Goal: Find contact information: Find contact information

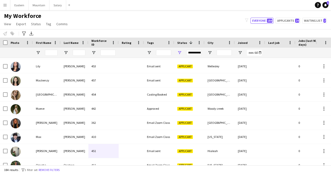
scroll to position [733, 0]
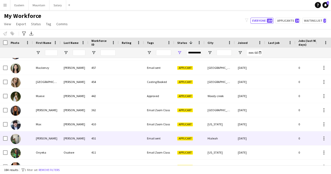
click at [62, 138] on div "[PERSON_NAME]" at bounding box center [75, 139] width 28 height 14
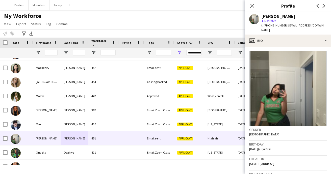
drag, startPoint x: 308, startPoint y: 159, endPoint x: 325, endPoint y: 159, distance: 17.7
click at [274, 162] on span "[STREET_ADDRESS]" at bounding box center [261, 164] width 25 height 4
copy span "Hialeah, 33014"
drag, startPoint x: 284, startPoint y: 26, endPoint x: 322, endPoint y: 25, distance: 38.4
click at [322, 25] on div "[PERSON_NAME] star Not rated t. [PHONE_NUMBER] | [EMAIL_ADDRESS][DOMAIN_NAME]" at bounding box center [288, 23] width 86 height 22
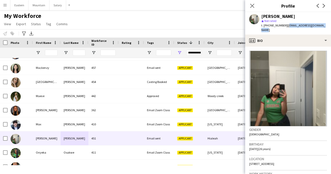
copy span "[EMAIL_ADDRESS][DOMAIN_NAME]"
drag, startPoint x: 268, startPoint y: 26, endPoint x: 282, endPoint y: 27, distance: 14.1
click at [282, 27] on span "t. [PHONE_NUMBER]" at bounding box center [274, 25] width 26 height 4
copy span "6825406001"
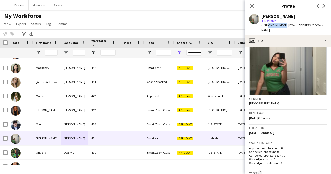
scroll to position [33, 0]
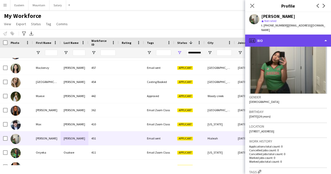
click at [270, 38] on div "profile Bio" at bounding box center [288, 41] width 86 height 12
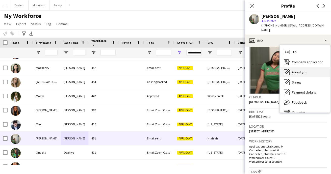
click at [290, 69] on icon at bounding box center [287, 72] width 6 height 6
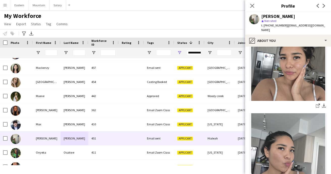
scroll to position [106, 0]
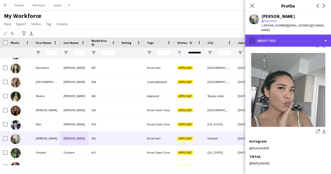
click at [285, 38] on div "pencil4 About you" at bounding box center [288, 41] width 86 height 12
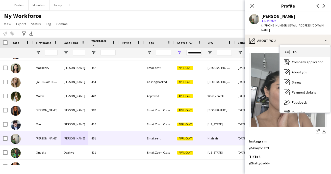
click at [292, 50] on span "Bio" at bounding box center [294, 52] width 5 height 5
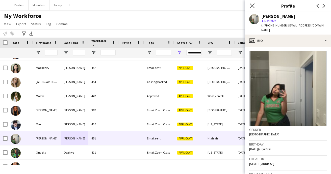
click at [250, 5] on app-icon "Close pop-in" at bounding box center [252, 5] width 7 height 7
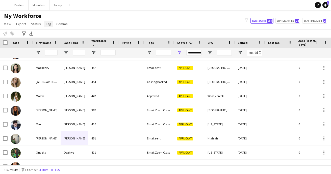
click at [47, 24] on span "Tag" at bounding box center [48, 24] width 5 height 5
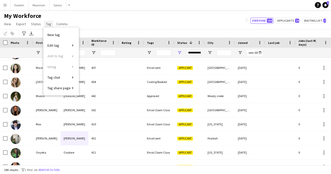
click at [48, 23] on span "Tag" at bounding box center [48, 24] width 5 height 5
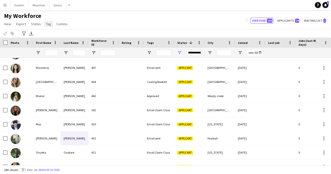
click at [48, 23] on span "Tag" at bounding box center [48, 24] width 5 height 5
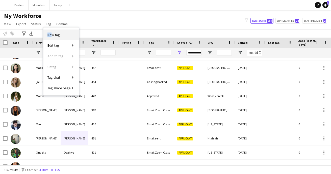
click at [52, 33] on link "New tag" at bounding box center [60, 35] width 35 height 11
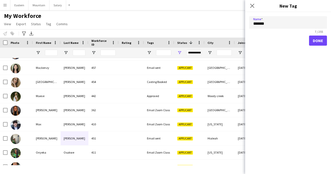
type input "*******"
click at [315, 42] on button "Done" at bounding box center [318, 41] width 18 height 10
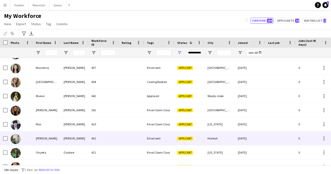
click at [166, 139] on div "Email sent" at bounding box center [159, 139] width 30 height 14
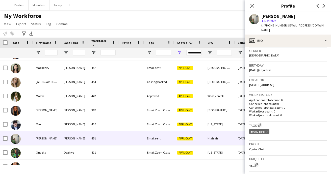
scroll to position [136, 0]
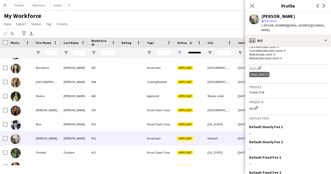
click at [268, 74] on icon at bounding box center [267, 75] width 2 height 2
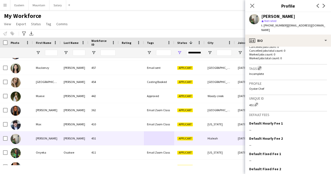
click at [261, 66] on app-icon "Edit crew company tags" at bounding box center [260, 68] width 4 height 4
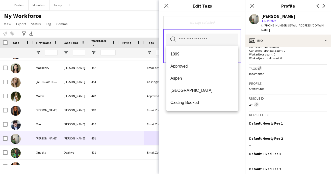
click at [191, 41] on input "text" at bounding box center [202, 40] width 72 height 13
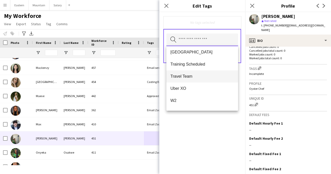
scroll to position [272, 0]
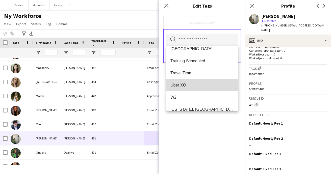
click at [191, 86] on span "Uber XO" at bounding box center [203, 85] width 64 height 5
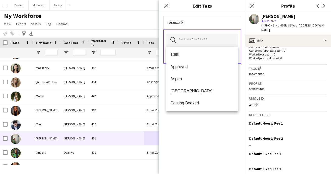
click at [199, 128] on div "Uber XO Remove Search by tag name Save" at bounding box center [202, 93] width 86 height 162
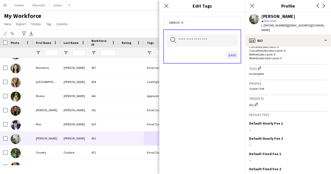
click at [233, 53] on button "Save" at bounding box center [232, 55] width 12 height 8
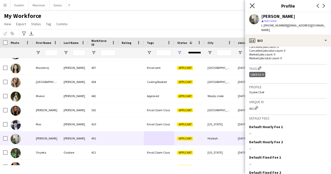
click at [255, 4] on icon "Close pop-in" at bounding box center [252, 5] width 5 height 5
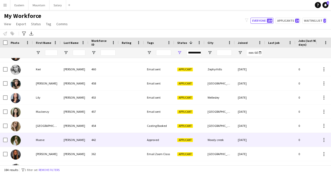
scroll to position [688, 0]
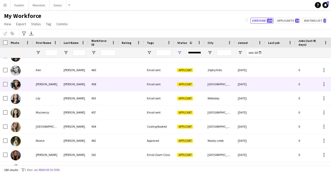
click at [74, 84] on div "[PERSON_NAME]" at bounding box center [75, 84] width 28 height 14
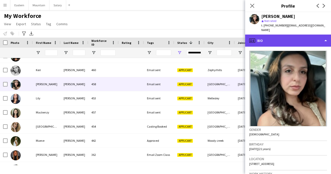
click at [272, 37] on div "profile Bio" at bounding box center [288, 41] width 86 height 12
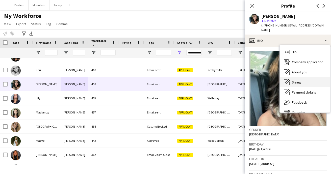
click at [295, 80] on span "Sizing" at bounding box center [296, 82] width 9 height 5
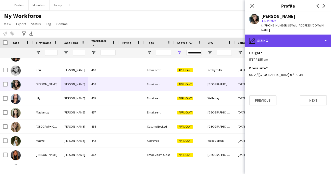
click at [278, 36] on div "pencil4 Sizing" at bounding box center [288, 41] width 86 height 12
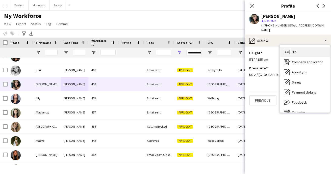
click at [295, 50] on span "Bio" at bounding box center [294, 52] width 5 height 5
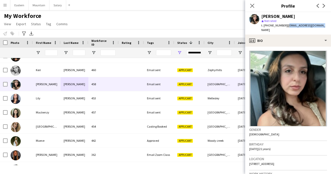
drag, startPoint x: 284, startPoint y: 26, endPoint x: 317, endPoint y: 27, distance: 32.1
click at [317, 27] on div "Laura Rodriguez star Not rated t. +14045398600 | 20laurodri04@gmail.com" at bounding box center [288, 23] width 86 height 22
copy span "[EMAIL_ADDRESS][DOMAIN_NAME]"
drag, startPoint x: 267, startPoint y: 26, endPoint x: 282, endPoint y: 26, distance: 14.7
click at [282, 26] on span "t. +14045398600" at bounding box center [274, 25] width 26 height 4
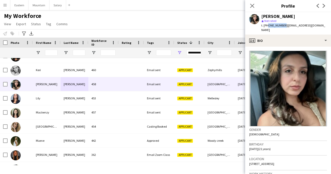
copy span "4045398600"
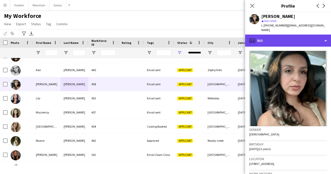
click at [268, 37] on div "profile Bio" at bounding box center [288, 41] width 86 height 12
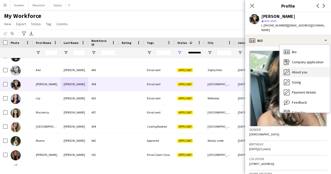
click at [299, 70] on span "About you" at bounding box center [299, 72] width 15 height 5
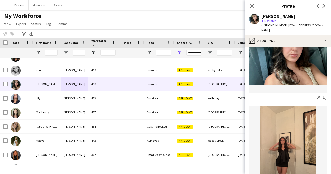
scroll to position [108, 0]
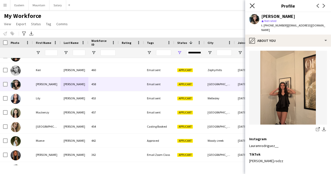
click at [253, 6] on icon "Close pop-in" at bounding box center [252, 5] width 5 height 5
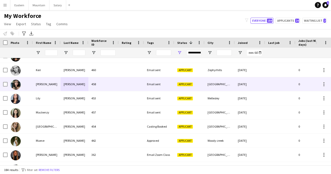
click at [112, 86] on div "458" at bounding box center [103, 84] width 30 height 14
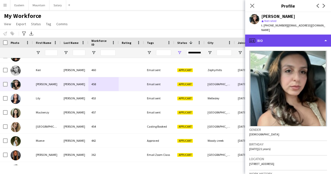
click at [284, 38] on div "profile Bio" at bounding box center [288, 41] width 86 height 12
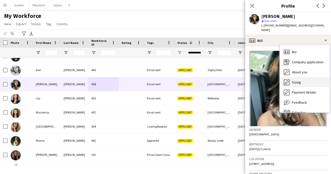
click at [299, 80] on span "Sizing" at bounding box center [296, 82] width 9 height 5
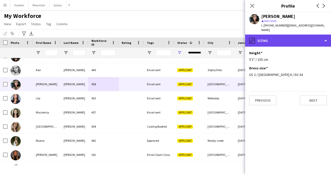
click at [285, 35] on div "pencil4 Sizing" at bounding box center [288, 41] width 86 height 12
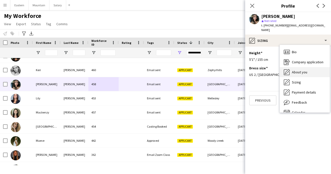
click at [298, 70] on span "About you" at bounding box center [299, 72] width 15 height 5
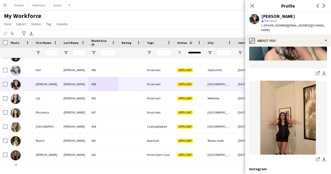
scroll to position [113, 0]
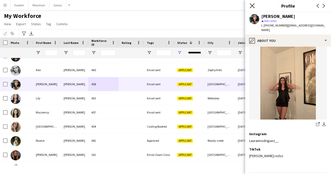
click at [254, 4] on icon "Close pop-in" at bounding box center [252, 5] width 5 height 5
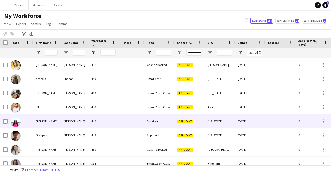
scroll to position [566, 0]
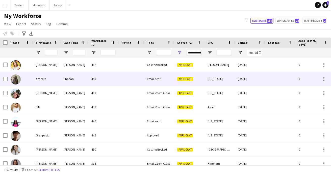
click at [95, 82] on div "459" at bounding box center [103, 79] width 30 height 14
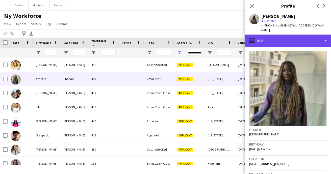
click at [267, 35] on div "profile Bio" at bounding box center [288, 41] width 86 height 12
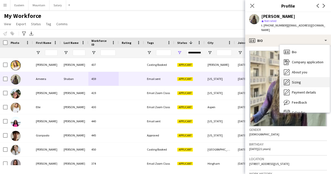
click at [297, 80] on span "Sizing" at bounding box center [296, 82] width 9 height 5
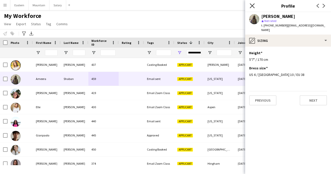
click at [254, 7] on icon "Close pop-in" at bounding box center [252, 5] width 5 height 5
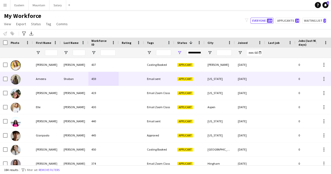
click at [68, 78] on div "Shaban" at bounding box center [75, 79] width 28 height 14
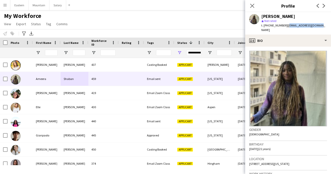
drag, startPoint x: 284, startPoint y: 26, endPoint x: 317, endPoint y: 27, distance: 32.9
click at [317, 27] on div "Ameera Shaban star Not rated t. +19147272535 | ashaban8104@gmail.com" at bounding box center [288, 23] width 86 height 22
copy span "[EMAIL_ADDRESS][DOMAIN_NAME]"
drag, startPoint x: 267, startPoint y: 26, endPoint x: 281, endPoint y: 26, distance: 14.7
click at [281, 26] on span "t. +19147272535" at bounding box center [274, 25] width 26 height 4
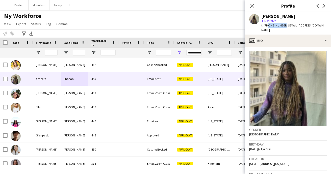
copy span "9147272535"
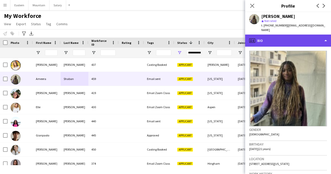
click at [294, 35] on div "profile Bio" at bounding box center [288, 41] width 86 height 12
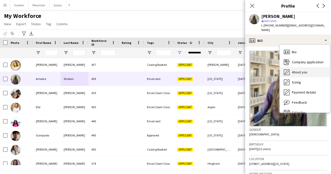
click at [296, 70] on span "About you" at bounding box center [299, 72] width 15 height 5
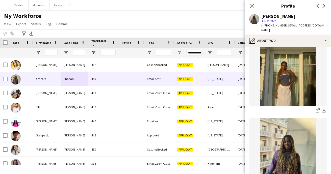
scroll to position [40, 0]
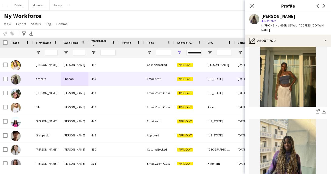
click at [296, 69] on img at bounding box center [288, 70] width 78 height 74
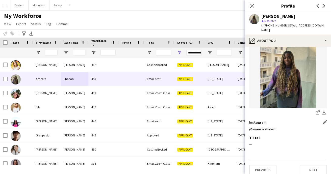
scroll to position [125, 0]
drag, startPoint x: 250, startPoint y: 125, endPoint x: 276, endPoint y: 125, distance: 25.8
click at [276, 127] on div "@ameera.shaban" at bounding box center [288, 129] width 78 height 5
copy div "@ameera.shaban"
click at [253, 5] on icon at bounding box center [252, 5] width 5 height 5
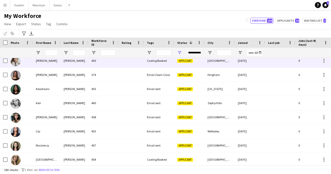
scroll to position [0, 0]
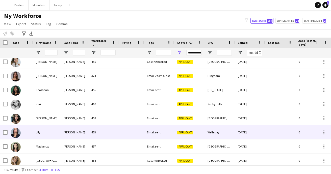
click at [127, 136] on div at bounding box center [131, 133] width 25 height 14
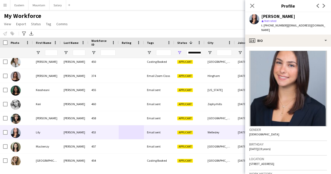
drag, startPoint x: 274, startPoint y: 158, endPoint x: 298, endPoint y: 158, distance: 23.5
click at [298, 158] on div "Location 22 Cranmore Road, Wellesley, 02481" at bounding box center [288, 163] width 78 height 15
copy span "Wellesley, 02481"
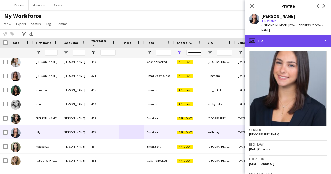
click at [272, 37] on div "profile Bio" at bounding box center [288, 41] width 86 height 12
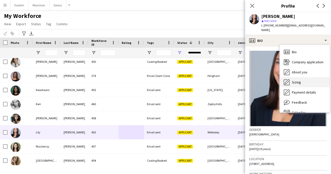
click at [292, 78] on div "Sizing Sizing" at bounding box center [305, 82] width 50 height 10
